Goal: Check status: Check status

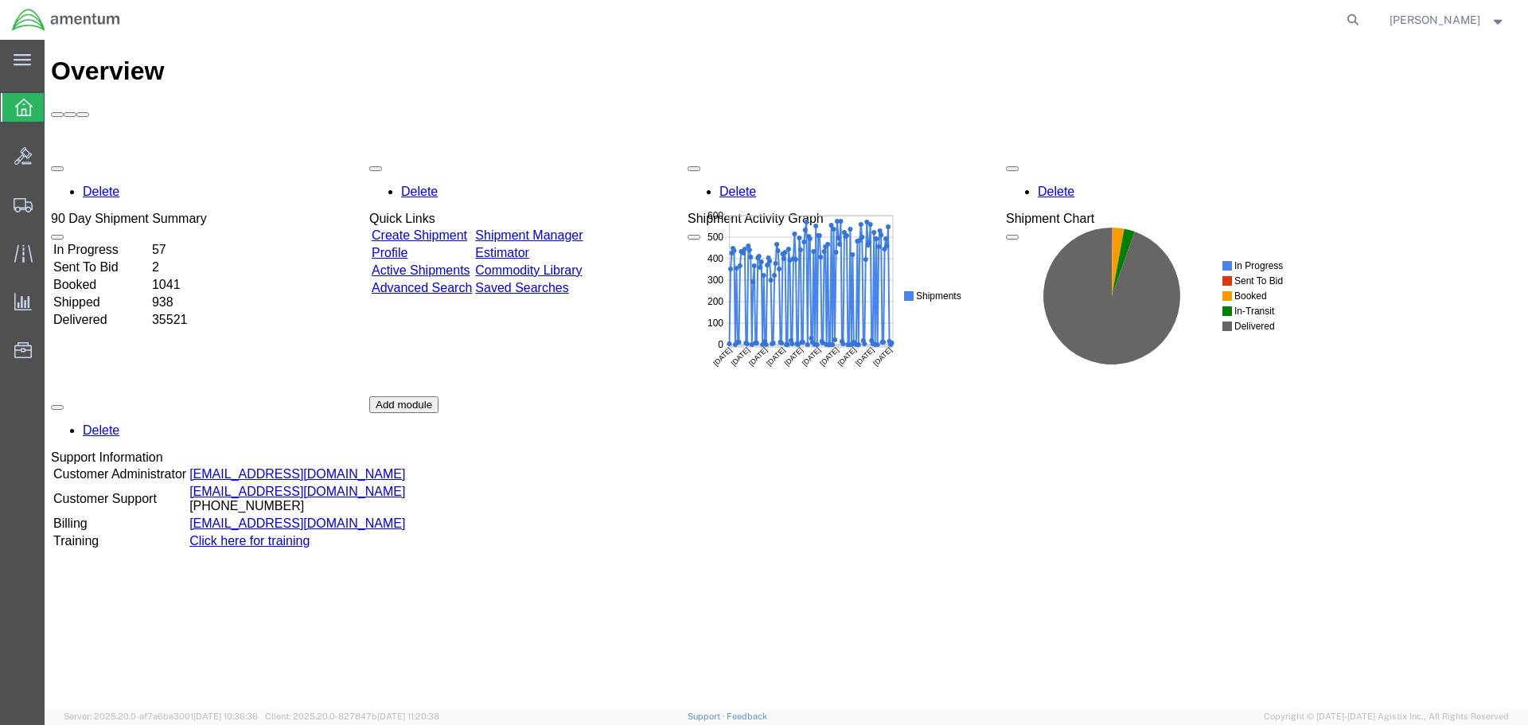
drag, startPoint x: 1379, startPoint y: 18, endPoint x: 1169, endPoint y: 20, distance: 210.1
click at [1364, 18] on icon at bounding box center [1353, 20] width 22 height 22
paste input "ILL-25261-0238"
type input "ILL-25261-0238"
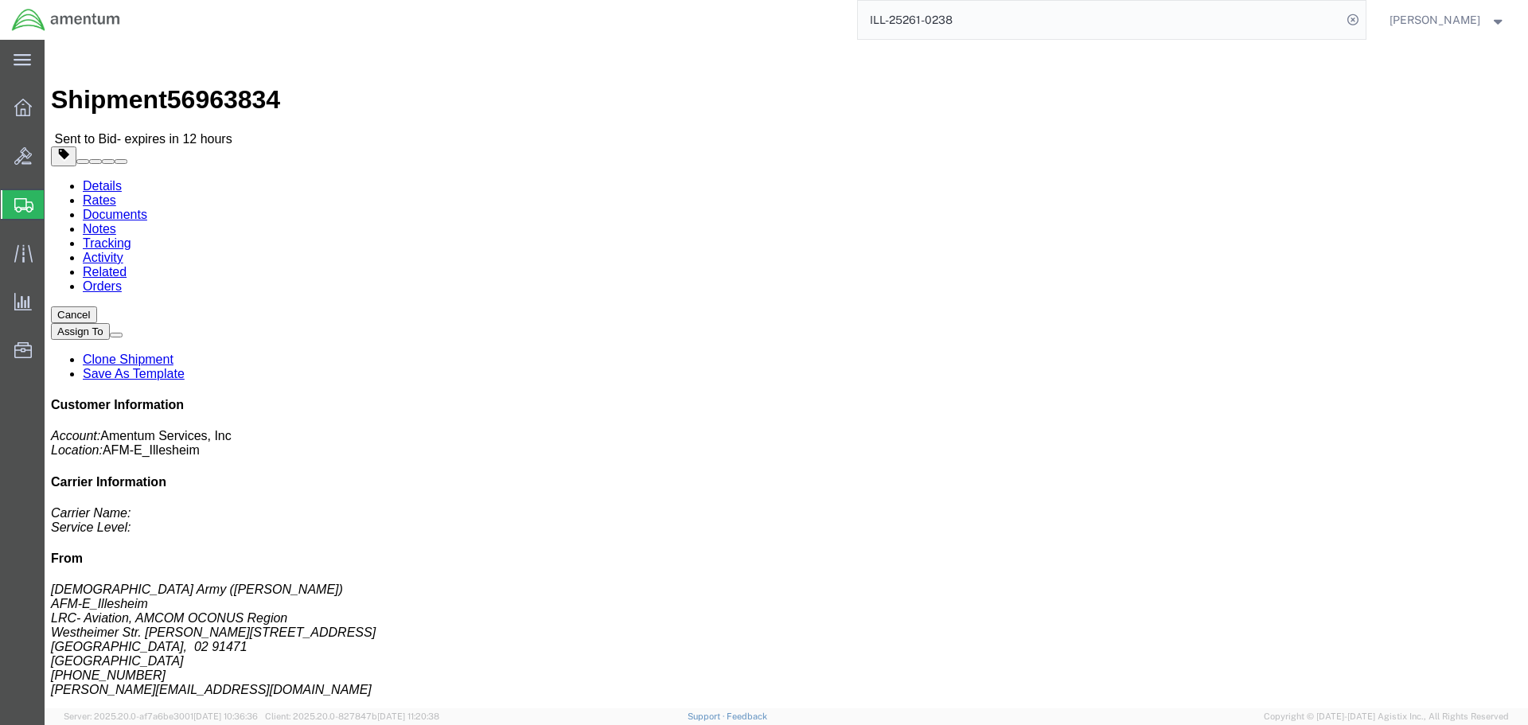
click link "Rates"
